Goal: Task Accomplishment & Management: Manage account settings

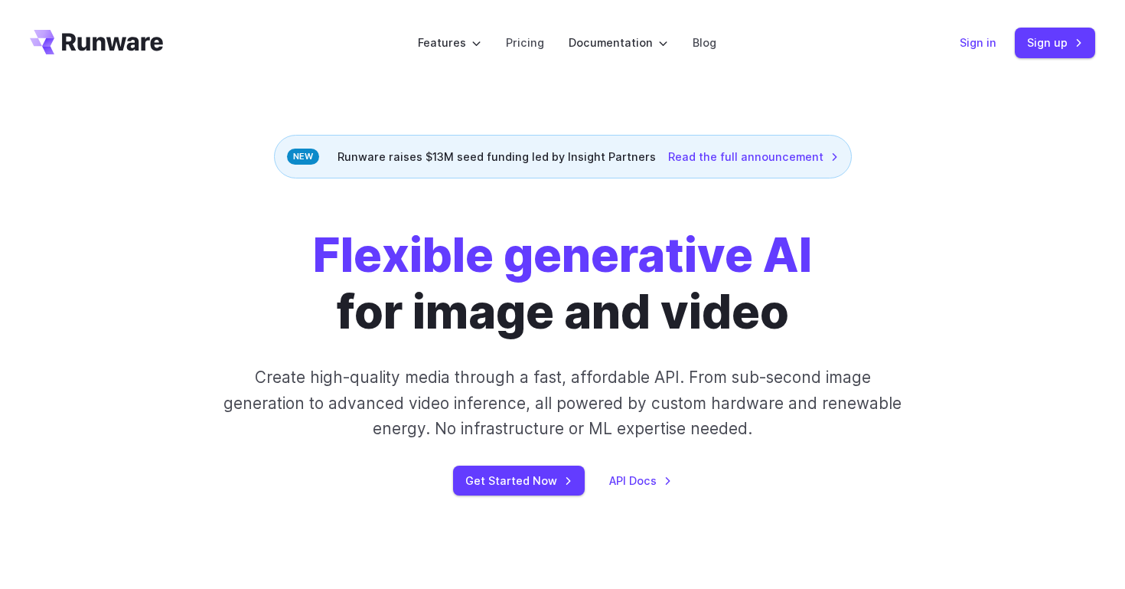
click at [990, 44] on link "Sign in" at bounding box center [978, 43] width 37 height 18
click at [991, 43] on link "Sign in" at bounding box center [978, 43] width 37 height 18
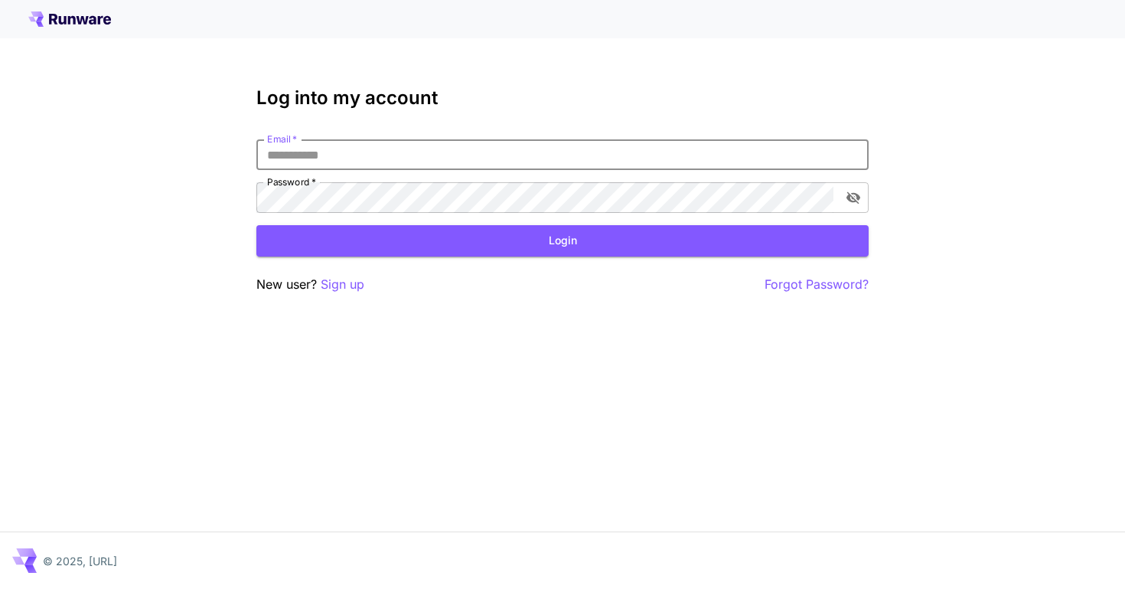
click at [663, 161] on input "Email   *" at bounding box center [562, 154] width 612 height 31
click at [78, 8] on div at bounding box center [562, 19] width 1125 height 38
click at [83, 22] on icon at bounding box center [69, 18] width 83 height 15
click at [85, 27] on div at bounding box center [562, 19] width 1125 height 38
click at [85, 21] on icon at bounding box center [82, 20] width 12 height 8
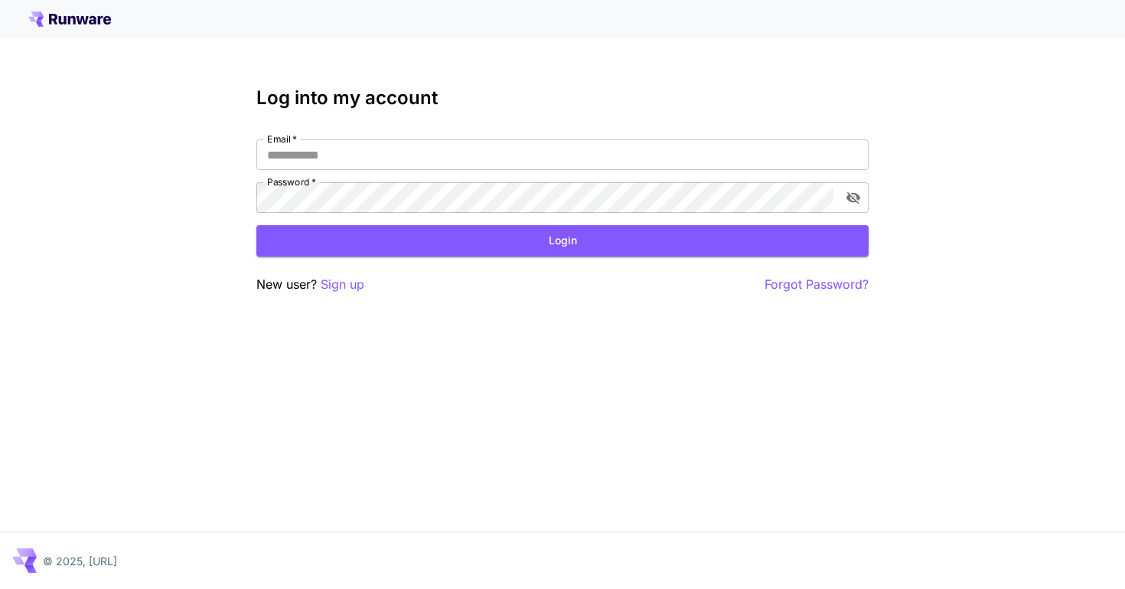
click at [85, 21] on icon at bounding box center [82, 20] width 12 height 8
click at [617, 164] on input "Email   *" at bounding box center [562, 154] width 612 height 31
click at [347, 281] on p "Sign up" at bounding box center [343, 284] width 44 height 19
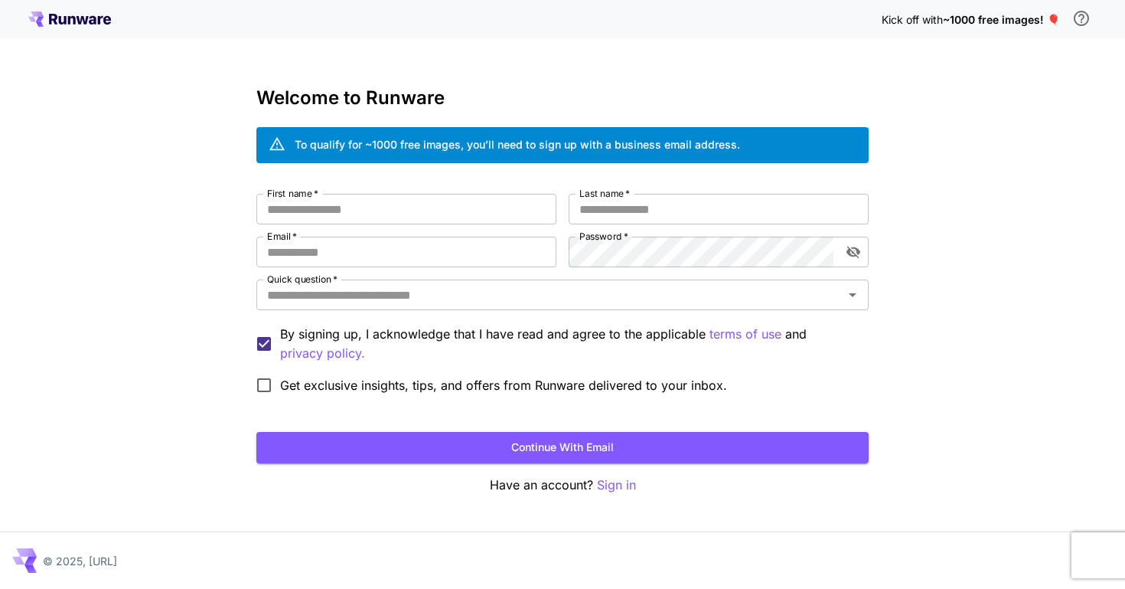
click at [61, 12] on icon at bounding box center [69, 18] width 83 height 15
click at [609, 488] on p "Sign in" at bounding box center [616, 484] width 39 height 19
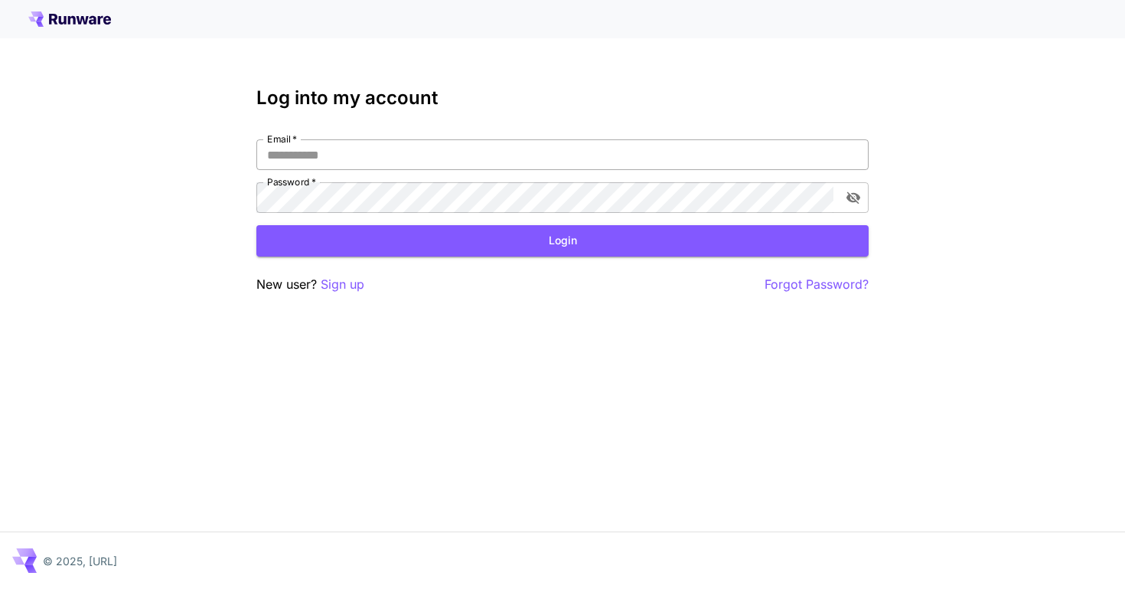
click at [601, 152] on input "Email   *" at bounding box center [562, 154] width 612 height 31
click at [74, 19] on icon at bounding box center [71, 20] width 8 height 8
